Goal: Information Seeking & Learning: Learn about a topic

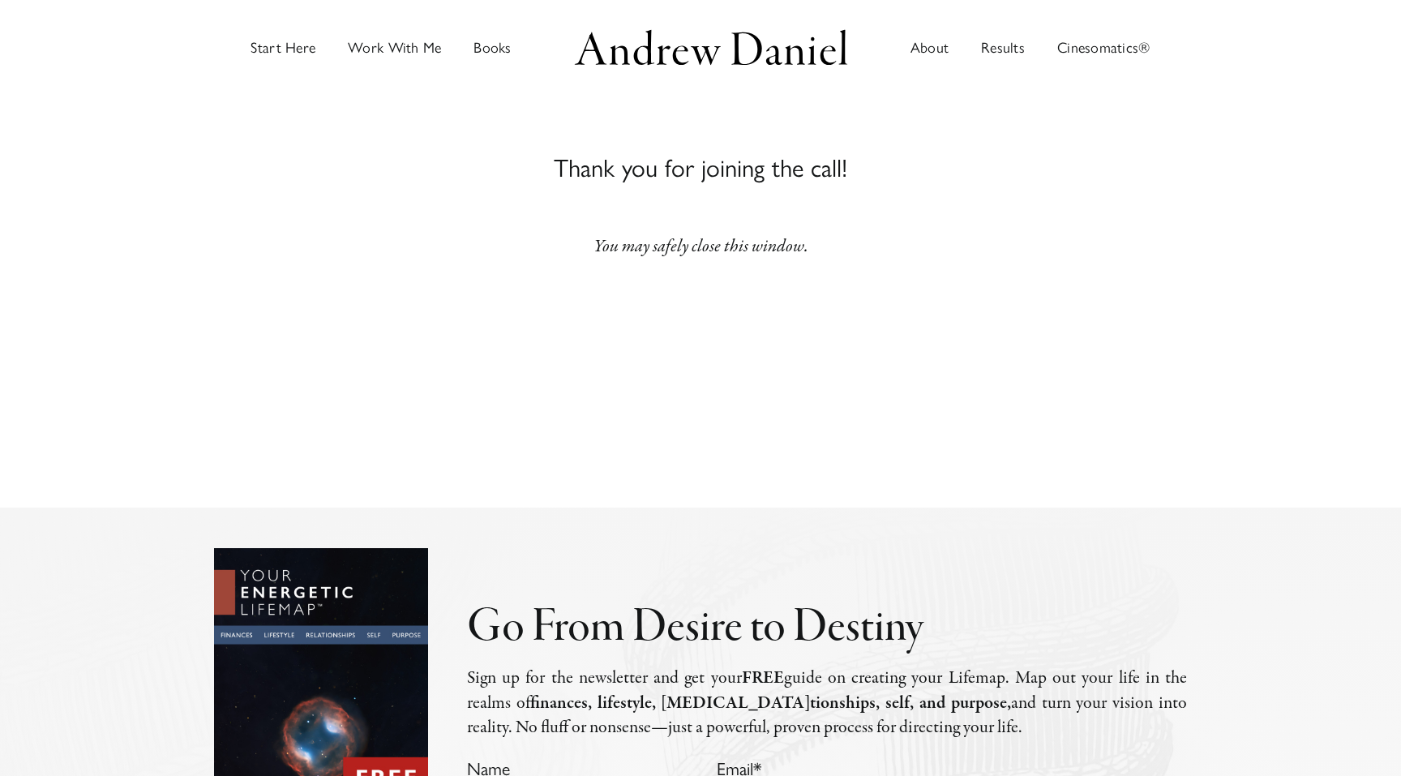
click at [644, 57] on img "Main Menu" at bounding box center [711, 47] width 284 height 45
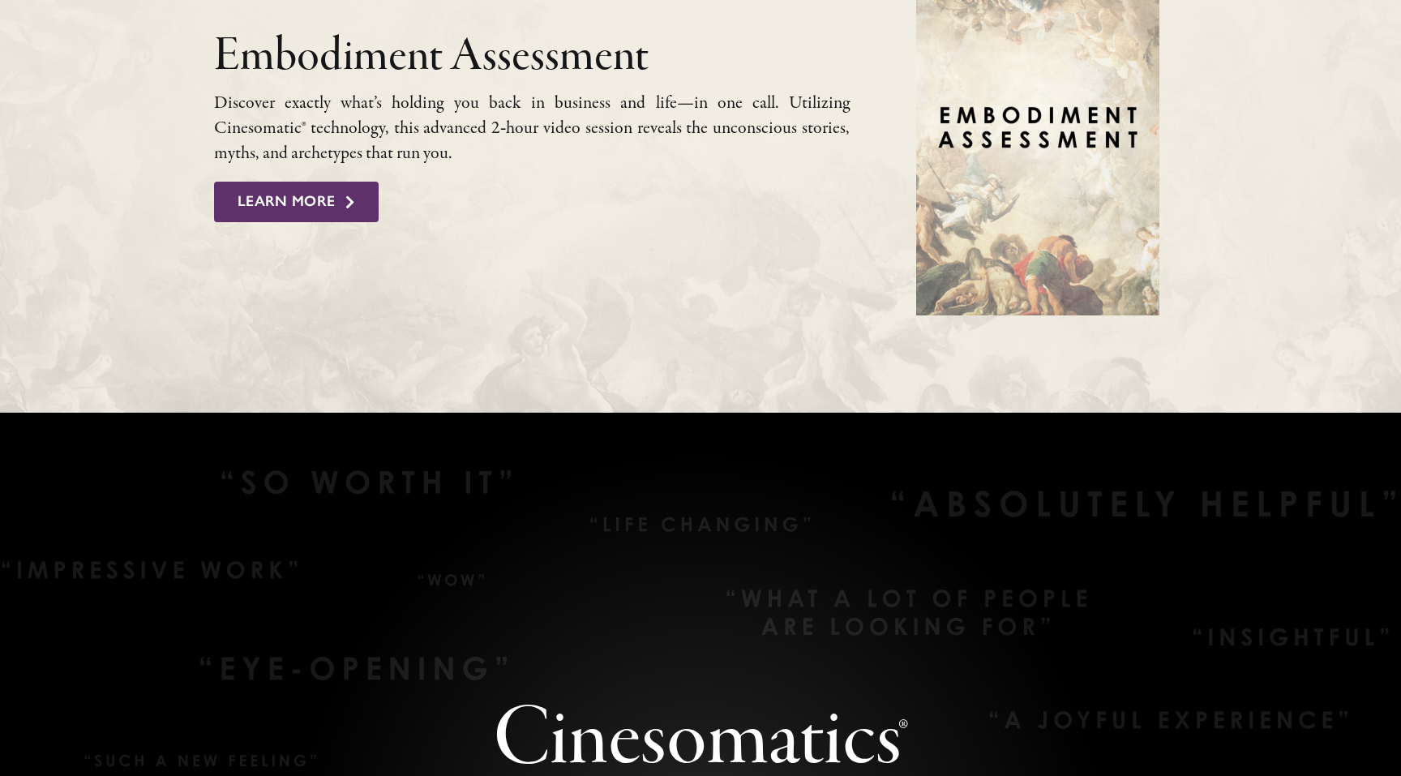
scroll to position [1779, 0]
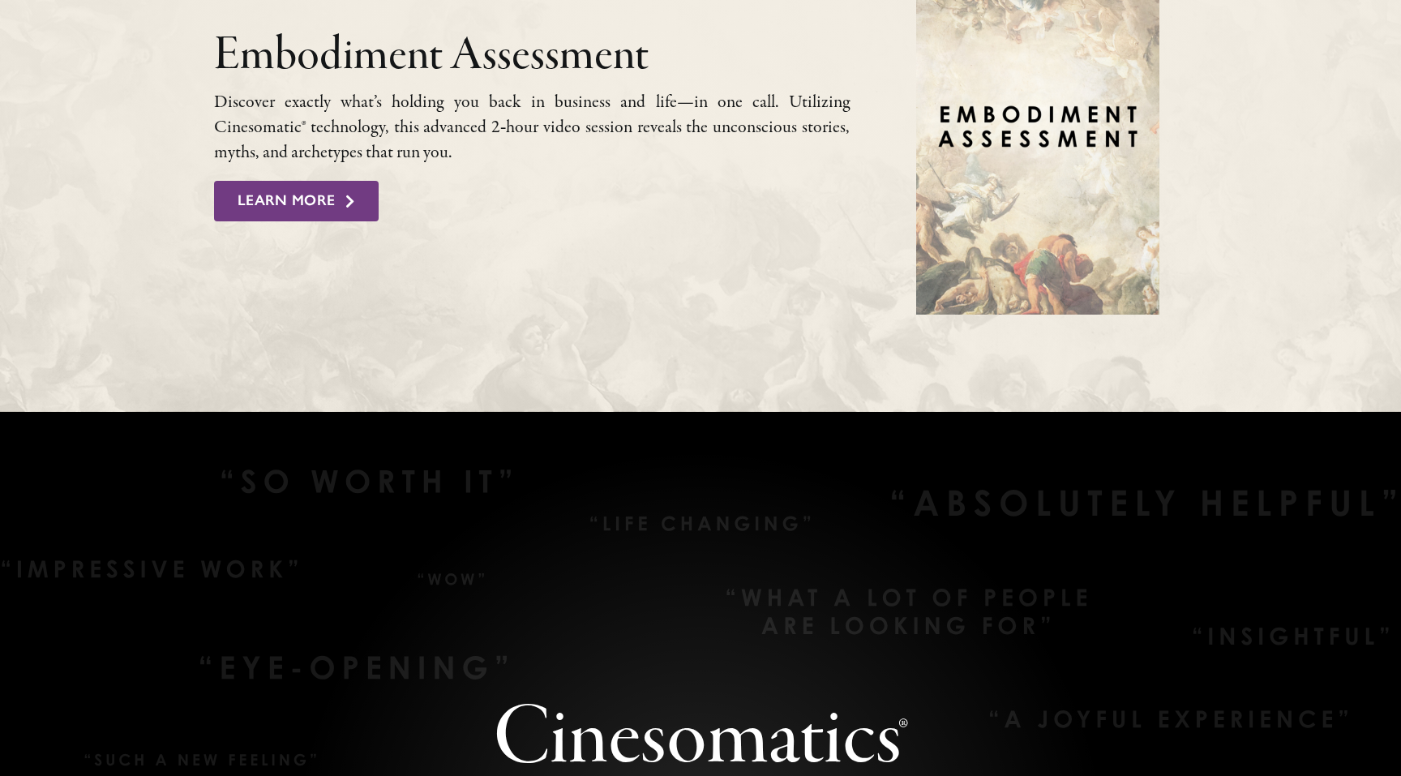
click at [320, 212] on link "Learn More" at bounding box center [296, 201] width 165 height 41
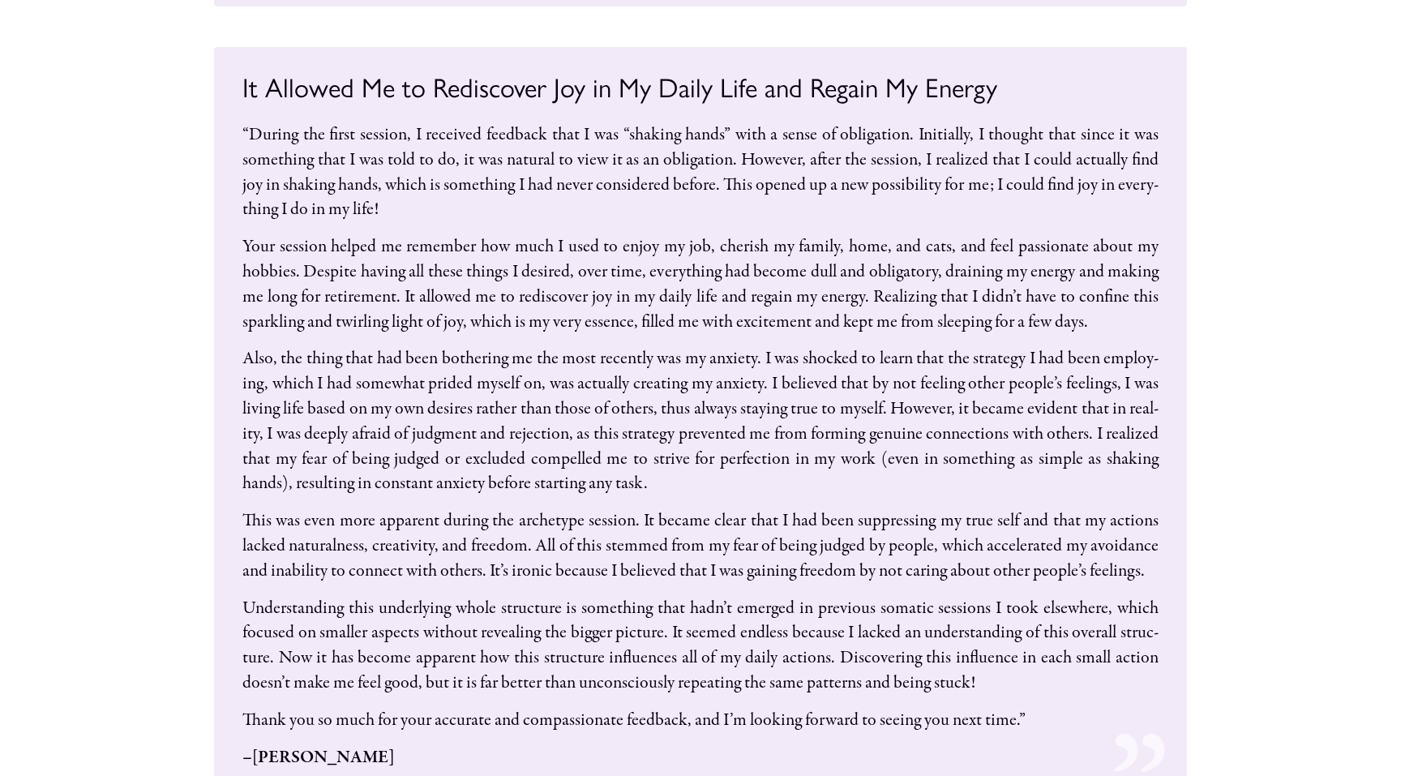
scroll to position [11983, 0]
